Goal: Communication & Community: Answer question/provide support

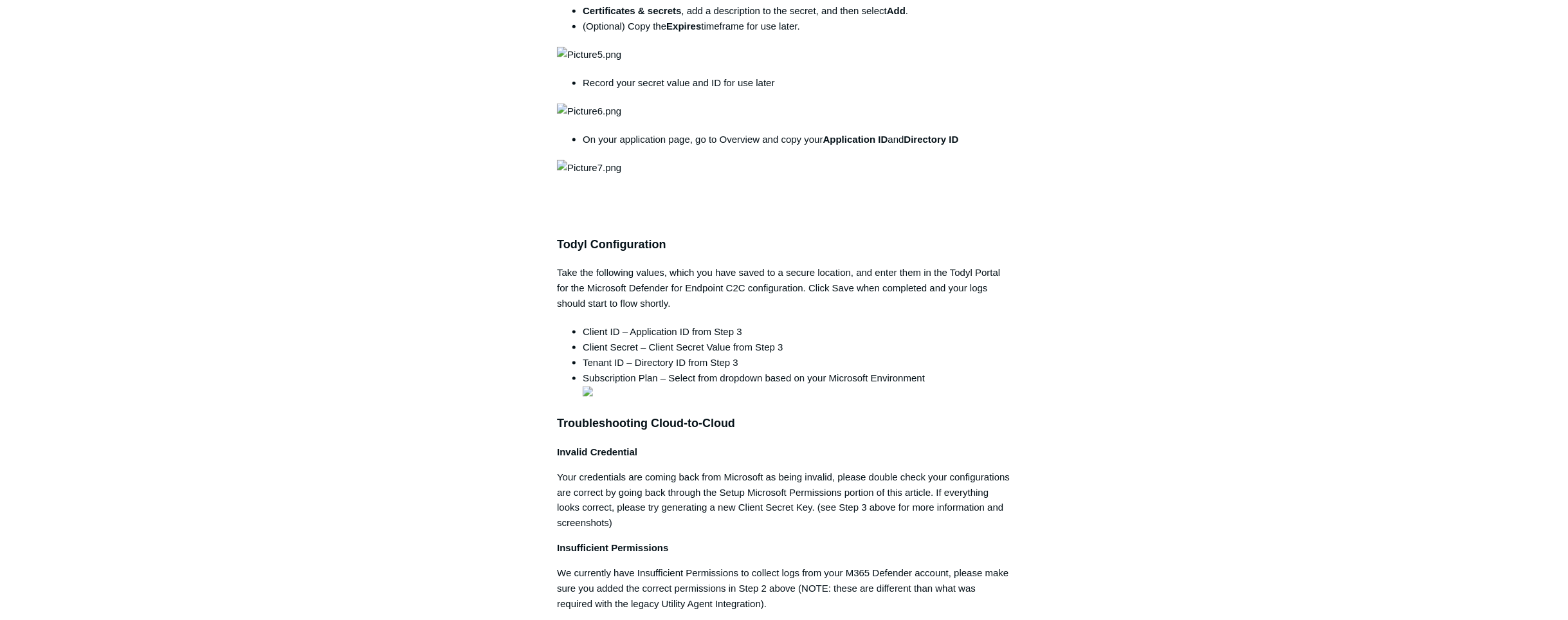
scroll to position [739, 0]
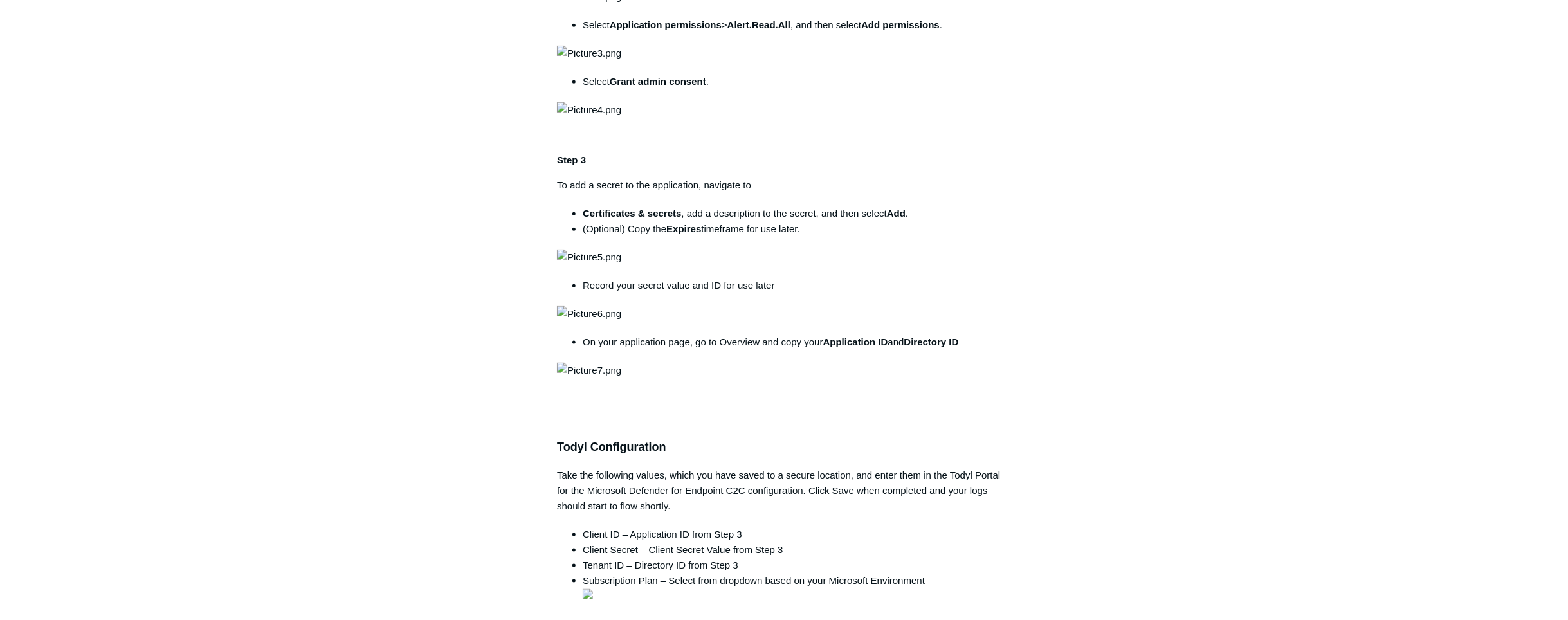
click at [1125, 402] on div "Articles in this section 1Password SIEM Integration Amazon Web Service (AWS) Cl…" at bounding box center [784, 489] width 746 height 2226
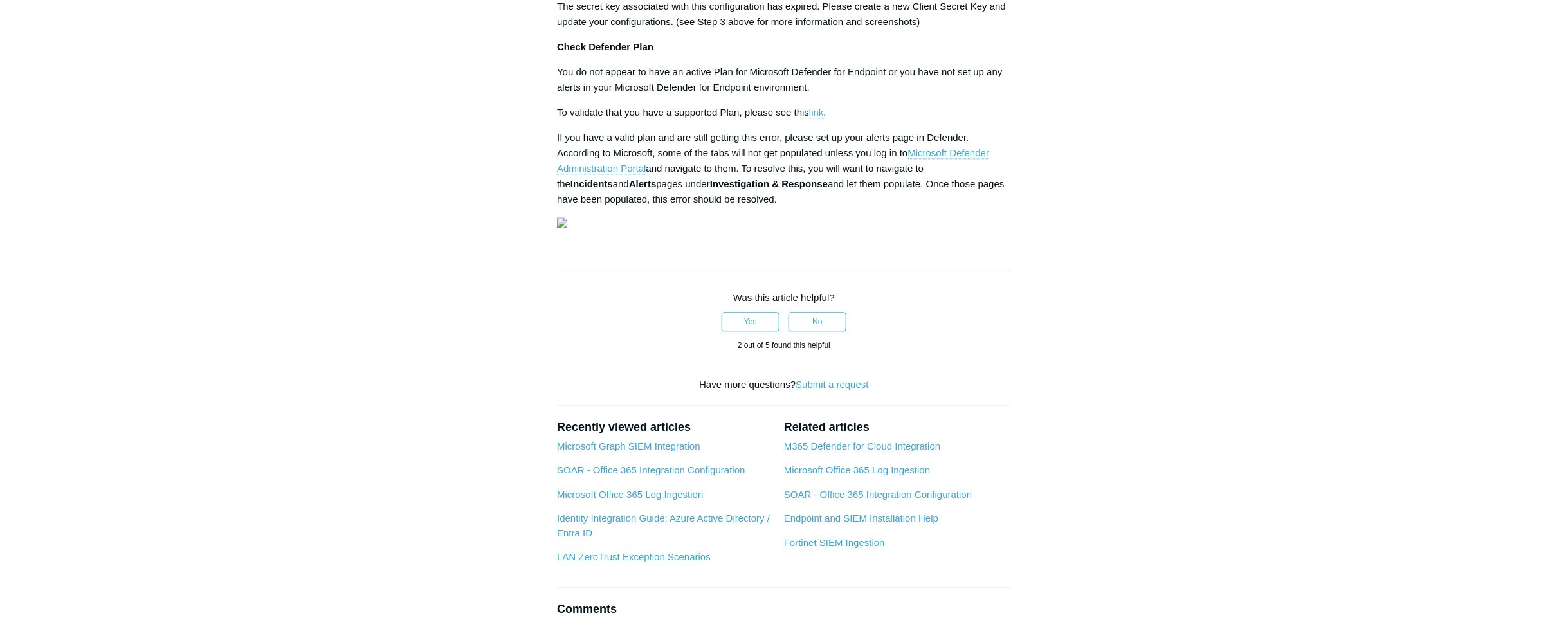
scroll to position [1675, 0]
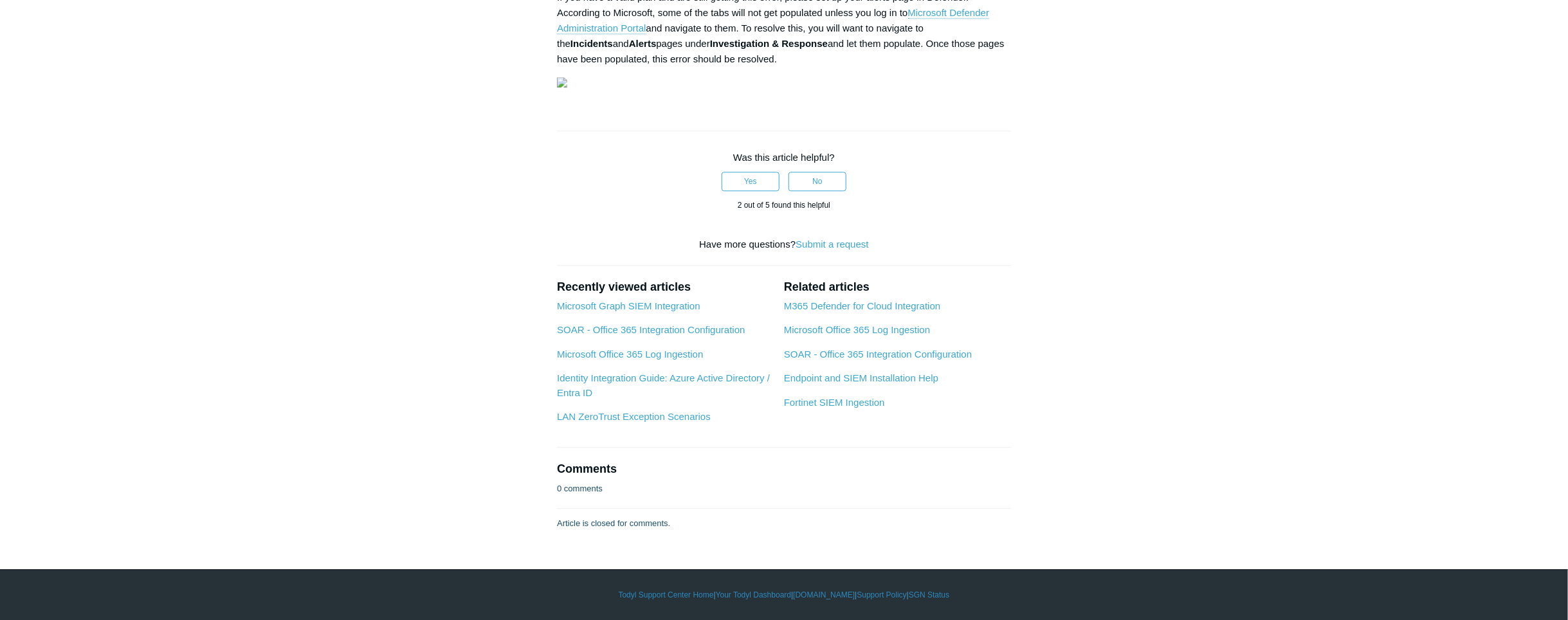
scroll to position [3265, 0]
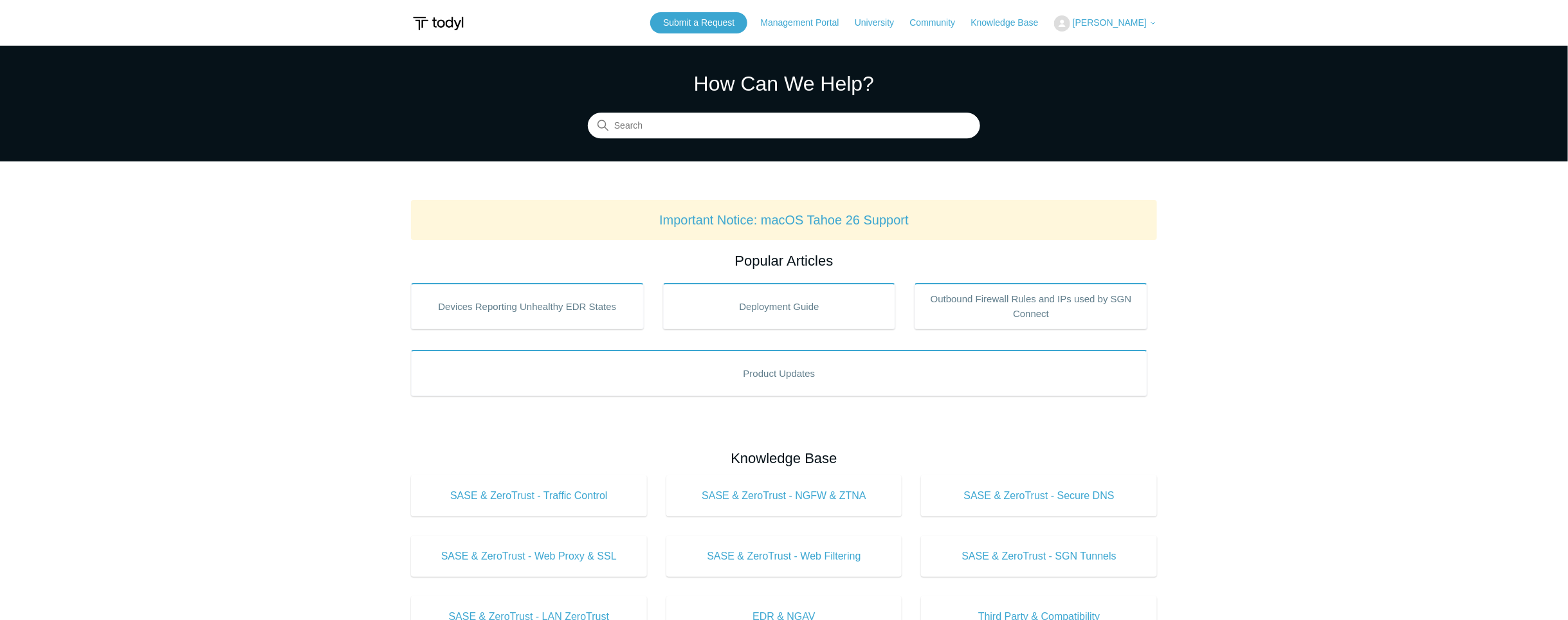
click at [1107, 31] on div "Submit a Request Management Portal University Community Knowledge Base Sophie C…" at bounding box center [903, 23] width 507 height 21
click at [1108, 27] on span "[PERSON_NAME]" at bounding box center [1115, 22] width 84 height 11
click at [1115, 47] on link "My Support Requests" at bounding box center [1117, 50] width 126 height 22
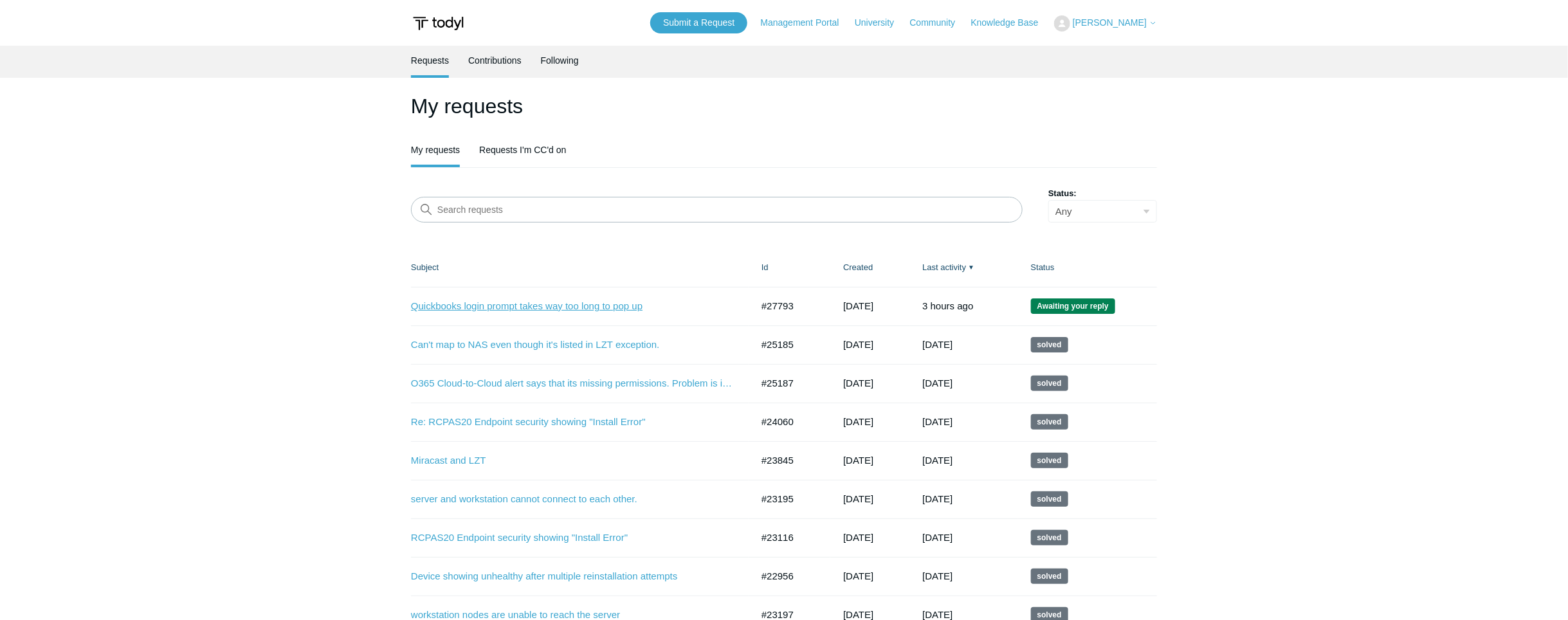
click at [491, 307] on link "Quickbooks login prompt takes way too long to pop up" at bounding box center [572, 306] width 322 height 15
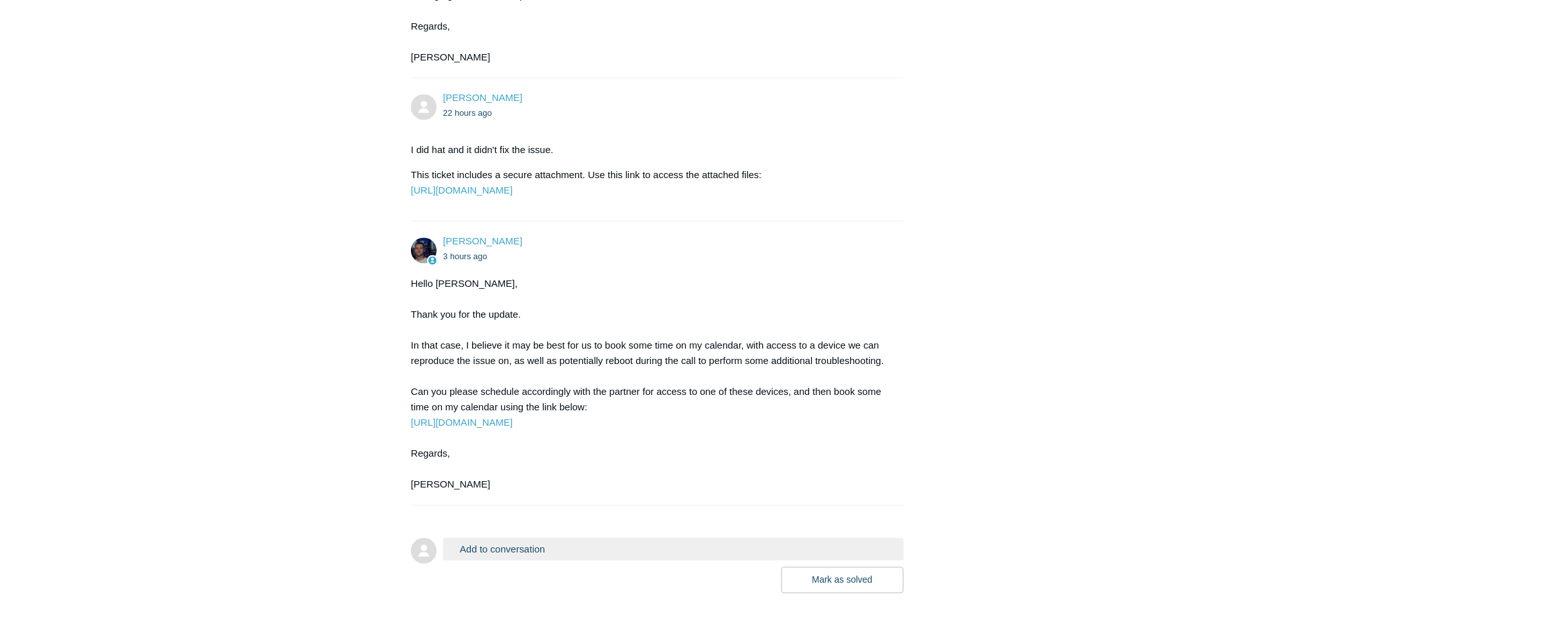
scroll to position [1465, 0]
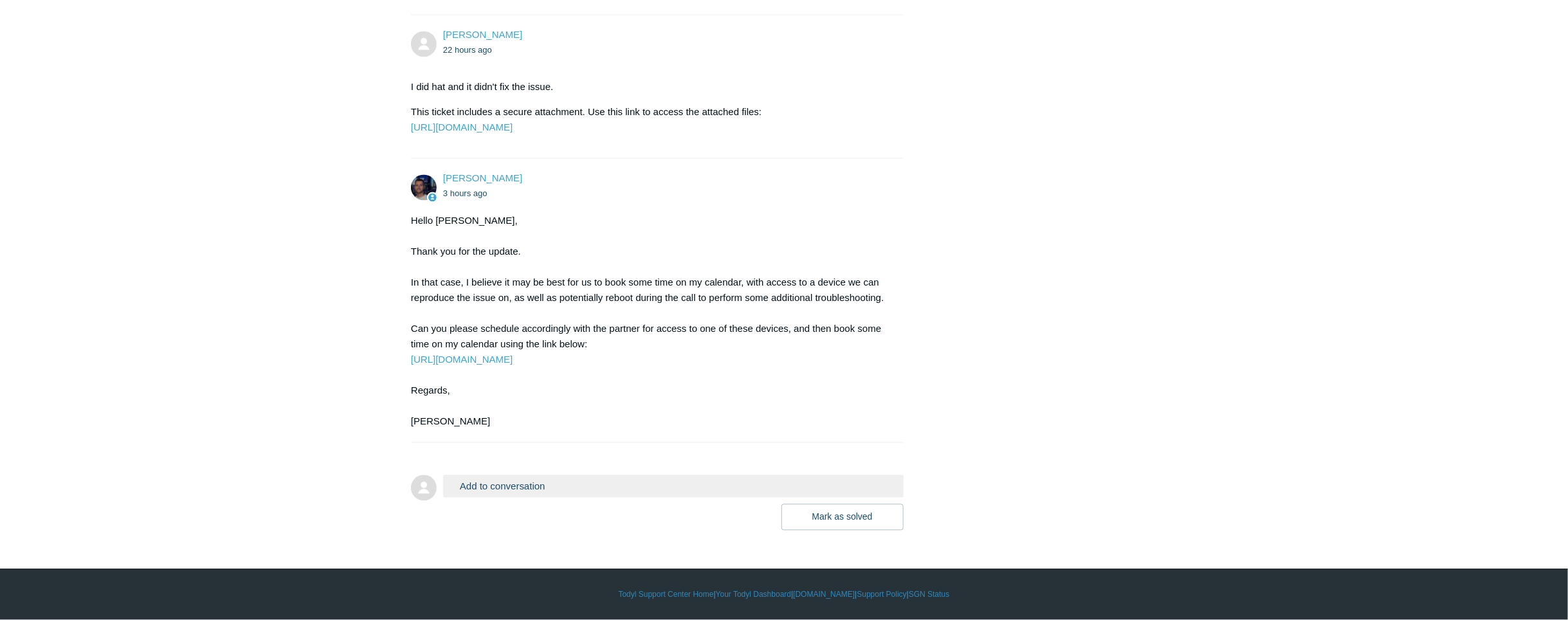
click at [730, 298] on div "Hello [PERSON_NAME], Thank you for the update. In that case, I believe it may b…" at bounding box center [651, 322] width 479 height 216
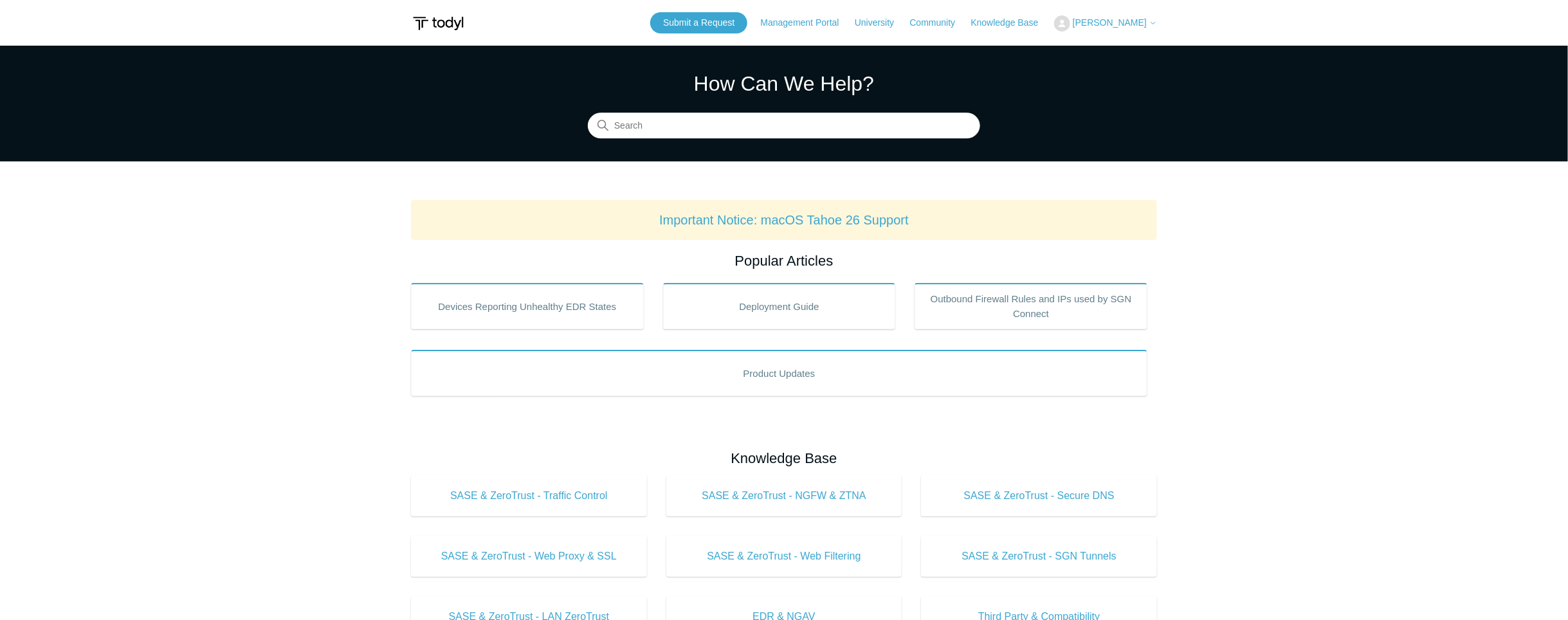
click at [1149, 18] on span "[PERSON_NAME]" at bounding box center [1115, 22] width 84 height 11
click at [1119, 58] on link "My Support Requests" at bounding box center [1117, 50] width 126 height 22
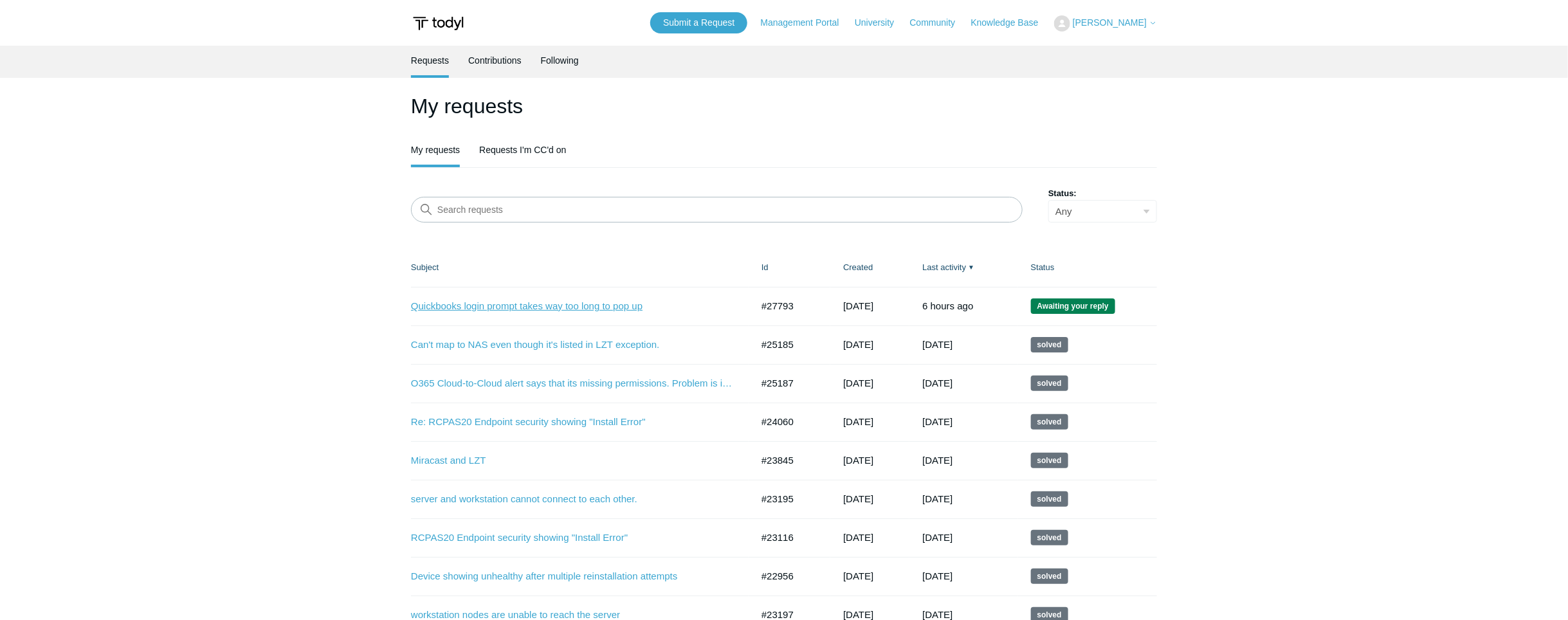
click at [526, 304] on link "Quickbooks login prompt takes way too long to pop up" at bounding box center [572, 306] width 322 height 15
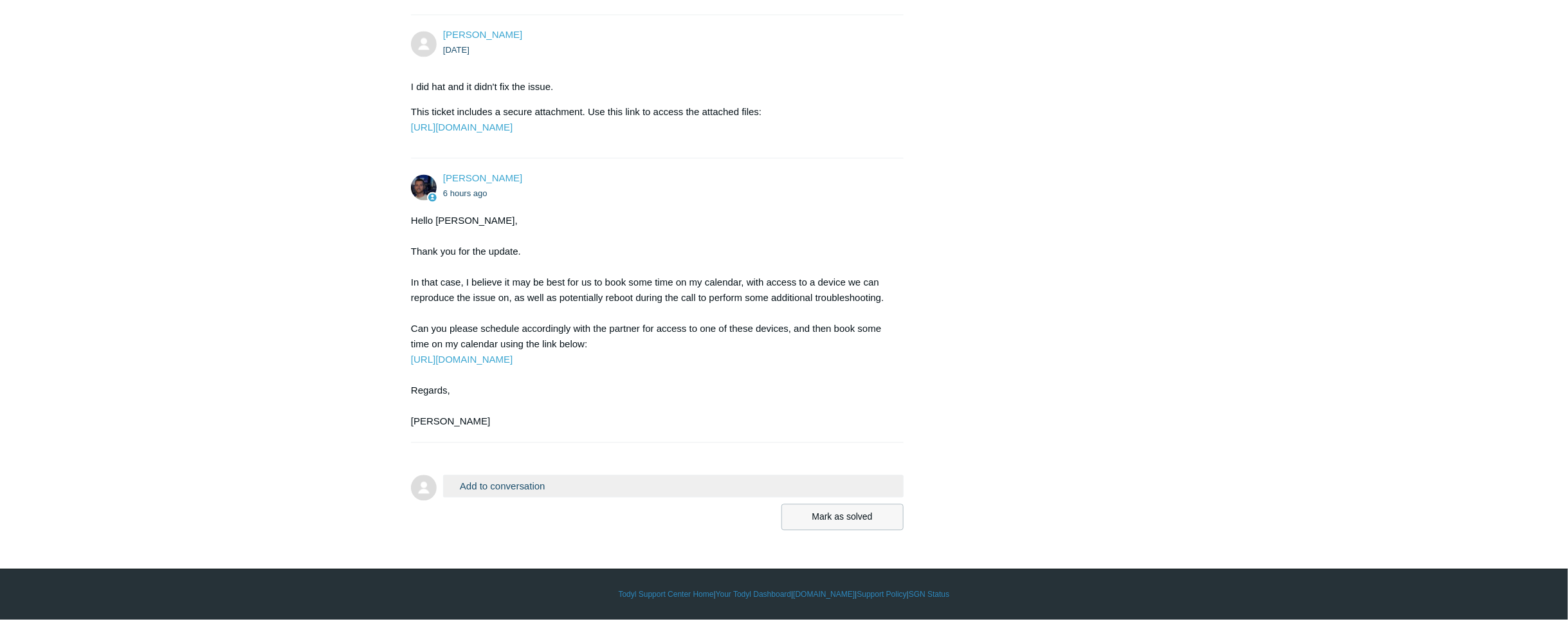
scroll to position [1465, 0]
click at [623, 492] on button "Add to conversation" at bounding box center [673, 486] width 461 height 22
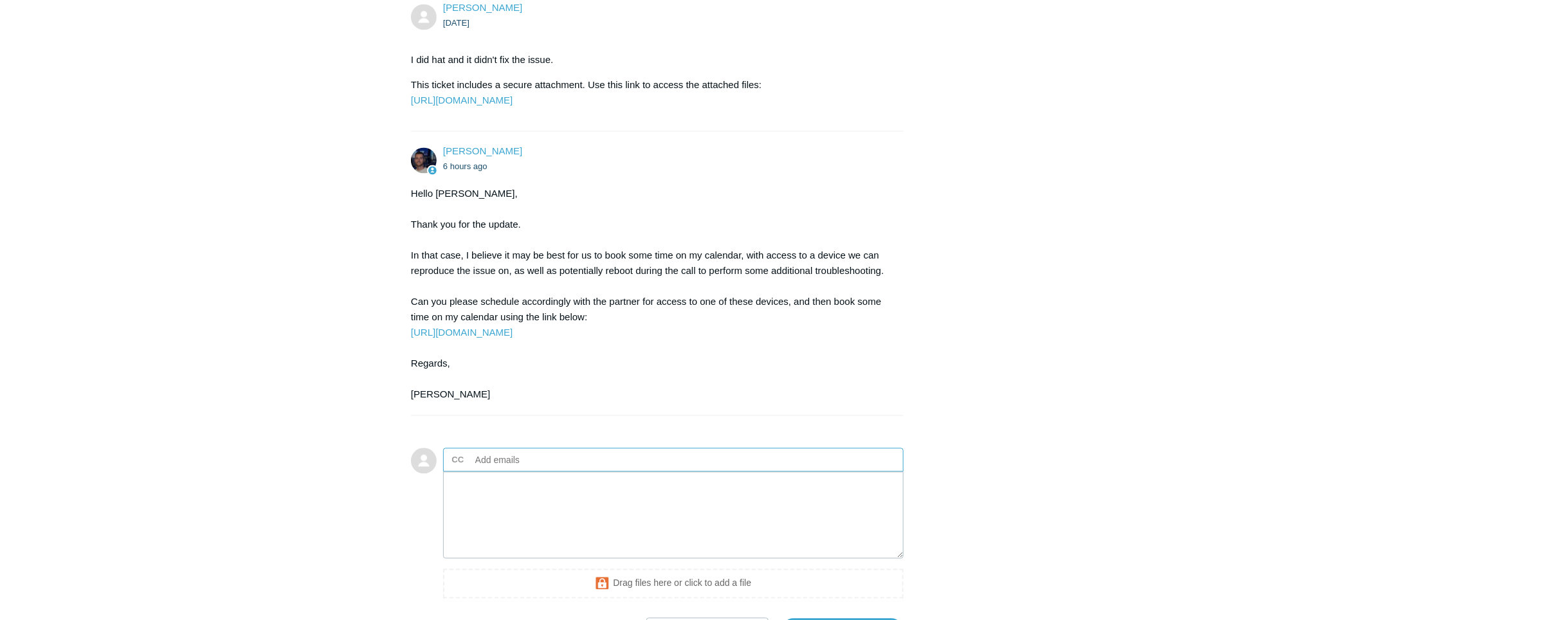
click at [623, 472] on ul "CC Add emails" at bounding box center [673, 459] width 461 height 23
click at [618, 558] on textarea "Add your reply" at bounding box center [673, 515] width 461 height 87
click at [787, 559] on textarea "We decided to disable LZT and SASE for the meantime since the client was becomi…" at bounding box center [673, 515] width 461 height 87
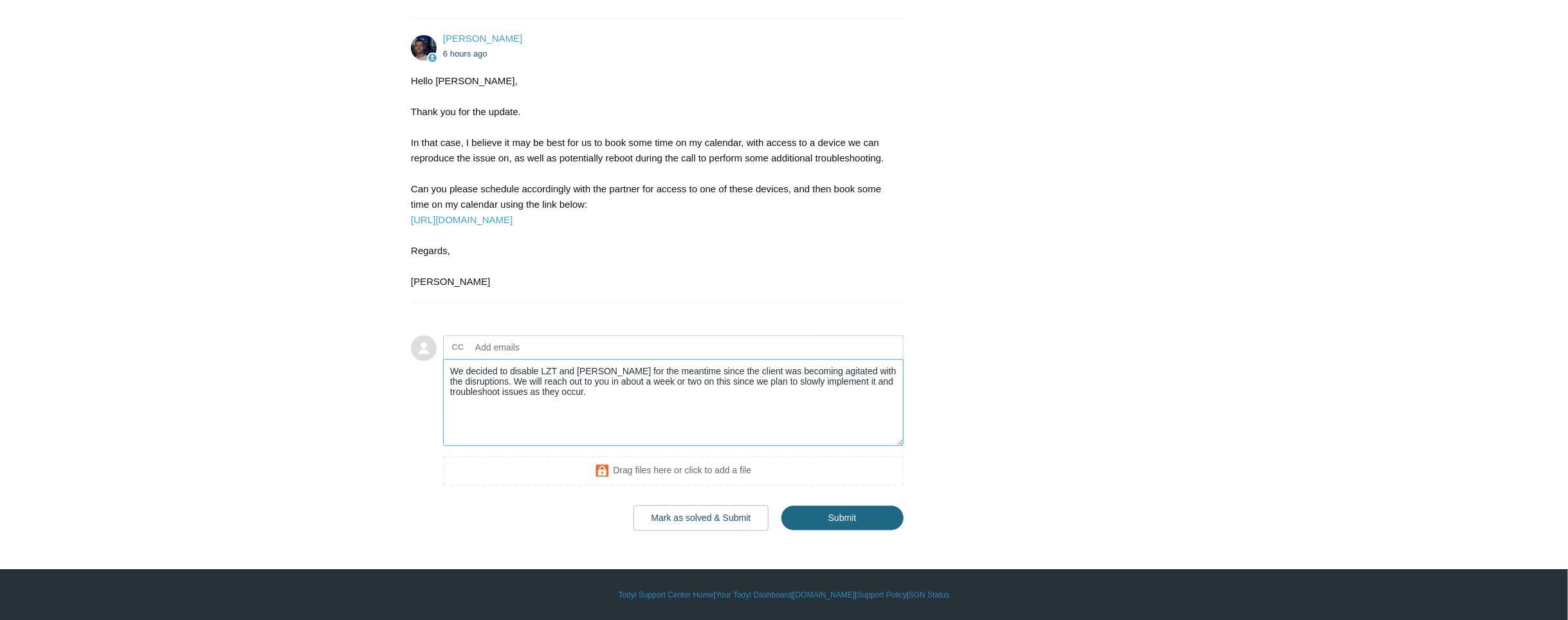
scroll to position [1606, 0]
type textarea "We decided to disable LZT and [PERSON_NAME] for the meantime since the client w…"
click at [822, 508] on input "Submit" at bounding box center [842, 518] width 122 height 25
